Goal: Transaction & Acquisition: Purchase product/service

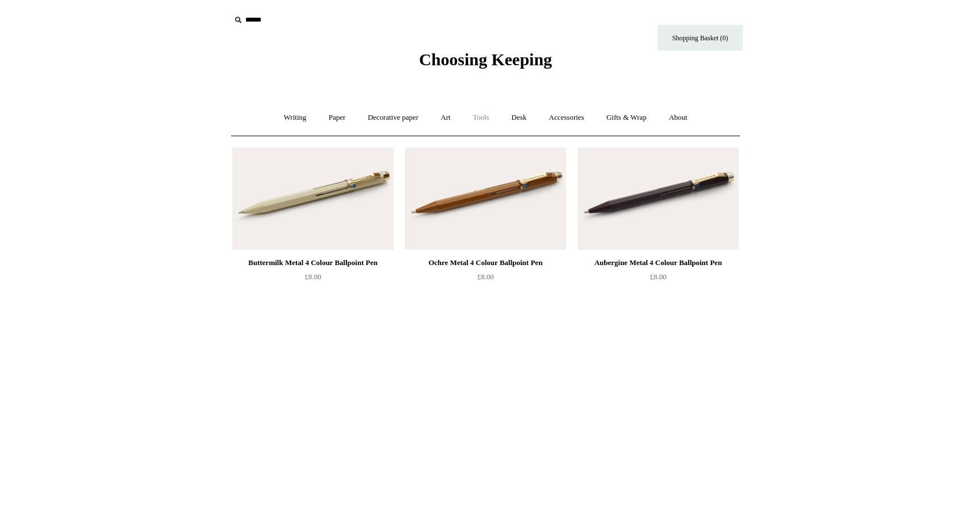
click at [473, 120] on link "Tools +" at bounding box center [481, 118] width 37 height 30
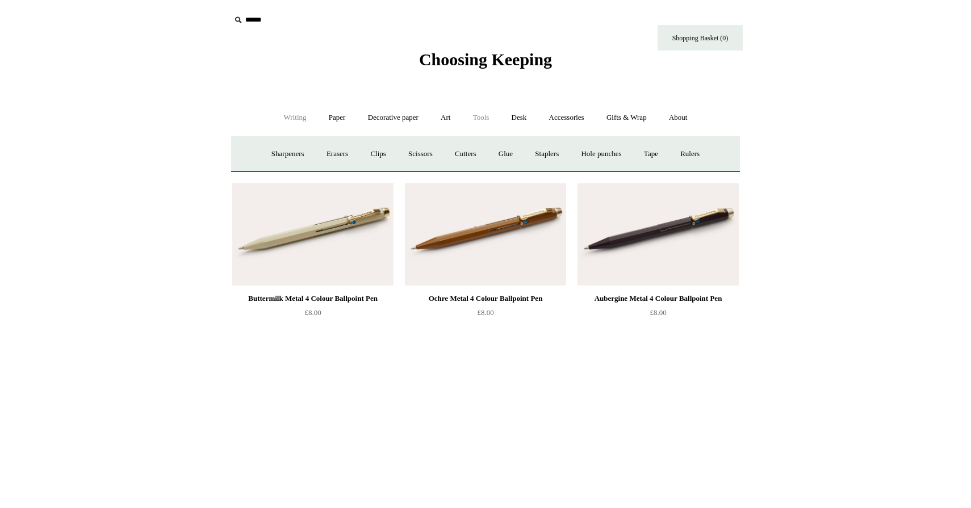
click at [290, 115] on link "Writing +" at bounding box center [295, 118] width 43 height 30
click at [283, 151] on link "Pens by brand +" at bounding box center [283, 154] width 62 height 30
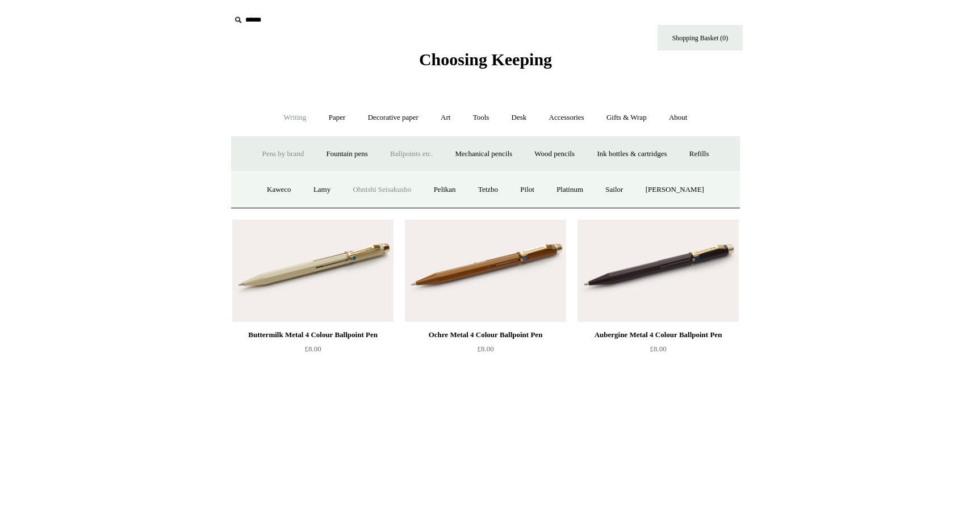
click at [361, 189] on link "Ohnishi Seisakusho" at bounding box center [382, 190] width 79 height 30
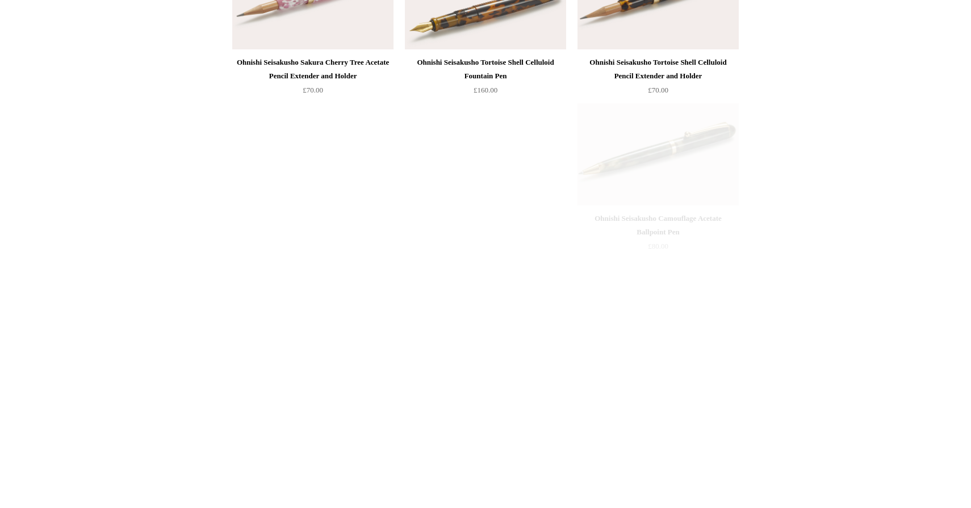
scroll to position [734, 0]
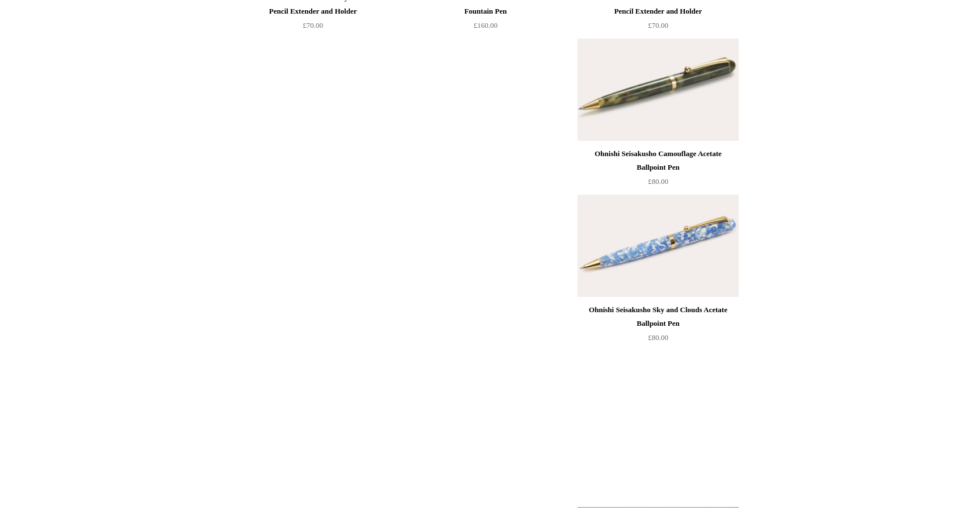
click at [650, 256] on img at bounding box center [658, 246] width 161 height 102
